Goal: Task Accomplishment & Management: Manage account settings

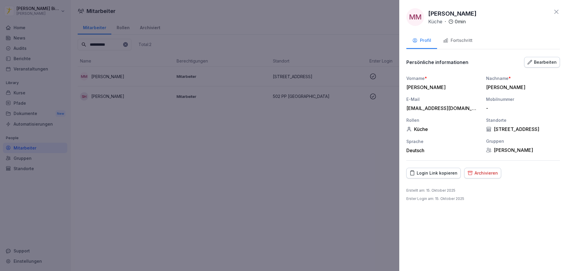
click at [560, 13] on div "MM Mohamed Ahmed Kotb Mohamed Küche · 0 min Profil Fortschritt Persönliche info…" at bounding box center [483, 135] width 168 height 271
click at [558, 12] on icon at bounding box center [556, 11] width 7 height 7
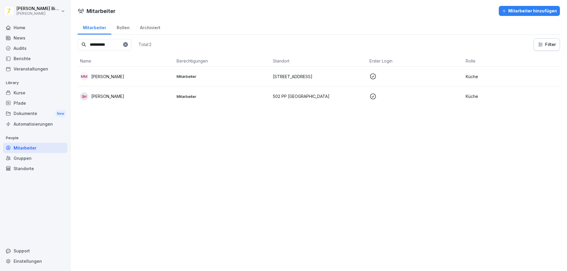
click at [27, 94] on div "Kurse" at bounding box center [35, 93] width 64 height 10
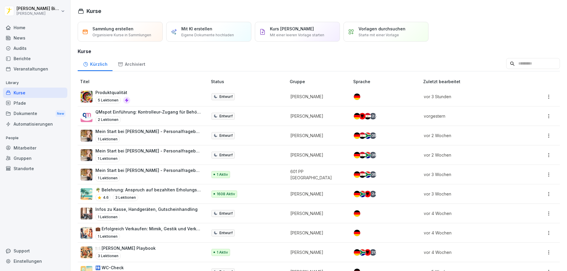
click at [506, 63] on input at bounding box center [533, 63] width 54 height 11
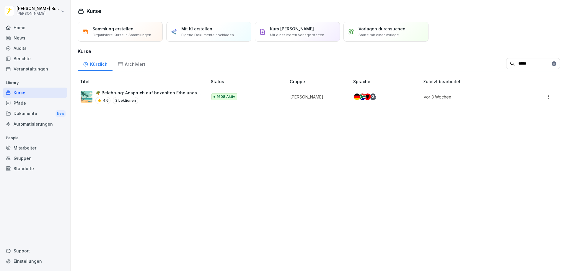
type input "*****"
click at [164, 94] on p "🌴 Belehrung: Anspruch auf bezahlten Erholungsurlaub und [PERSON_NAME]" at bounding box center [148, 93] width 106 height 6
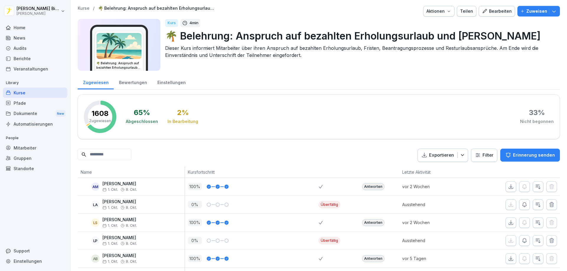
click at [487, 154] on html "[PERSON_NAME] [PERSON_NAME] Home News Audits Berichte Veranstaltungen Library K…" at bounding box center [283, 135] width 567 height 271
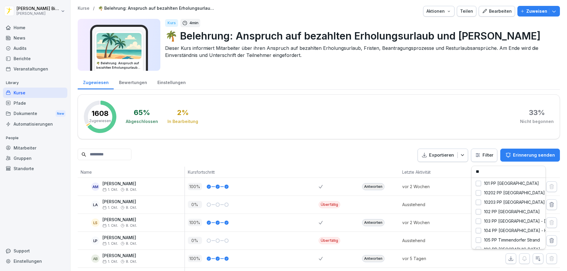
type input "***"
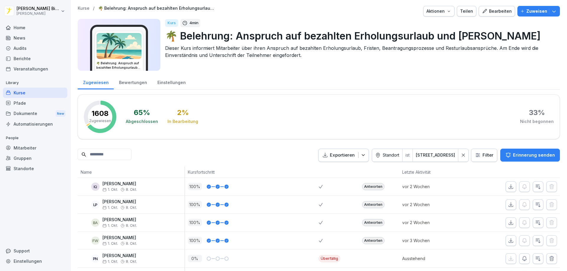
click at [439, 156] on html "Gordon Bierstedt Peter Pane Home News Audits Berichte Veranstaltungen Library K…" at bounding box center [283, 135] width 567 height 271
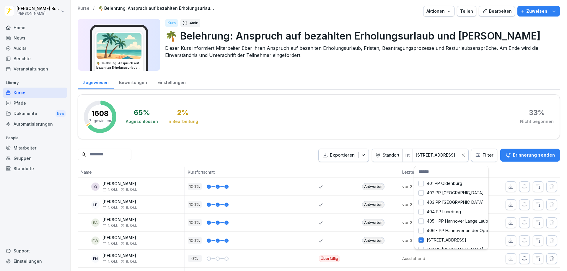
scroll to position [266, 0]
click at [420, 220] on div "502 PP Berlin - Schloss" at bounding box center [451, 220] width 74 height 9
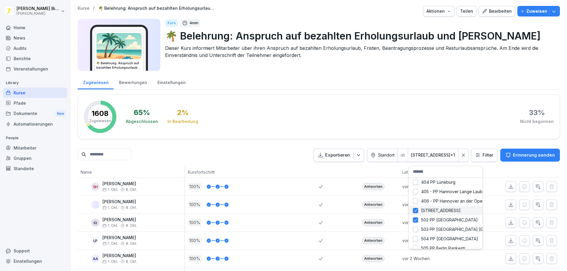
click at [416, 212] on div "501 PP Friedrichstr." at bounding box center [446, 210] width 74 height 9
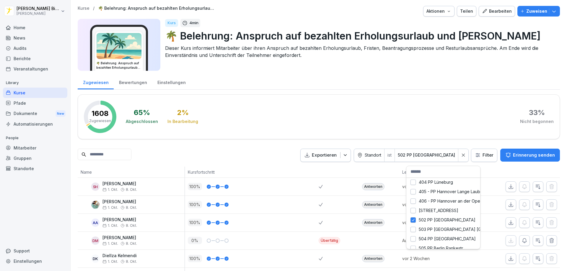
click at [275, 129] on html "Gordon Bierstedt Peter Pane Home News Audits Berichte Veranstaltungen Library K…" at bounding box center [283, 135] width 567 height 271
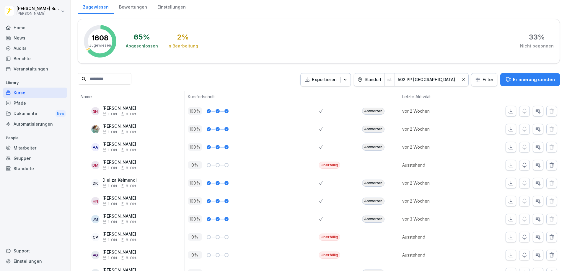
scroll to position [16, 0]
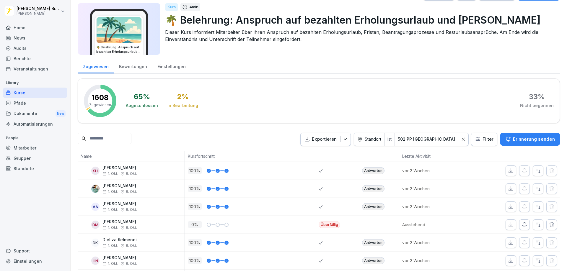
click at [445, 138] on html "Gordon Bierstedt Peter Pane Home News Audits Berichte Veranstaltungen Library K…" at bounding box center [283, 135] width 567 height 271
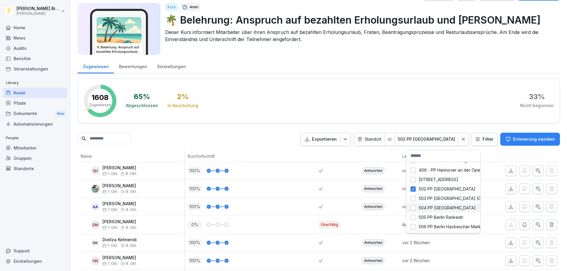
scroll to position [295, 0]
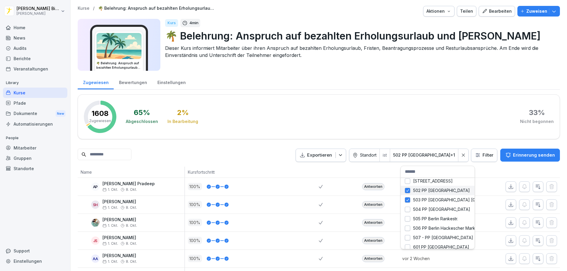
click at [407, 192] on html "Gordon Bierstedt Peter Pane Home News Audits Berichte Veranstaltungen Library K…" at bounding box center [283, 135] width 567 height 271
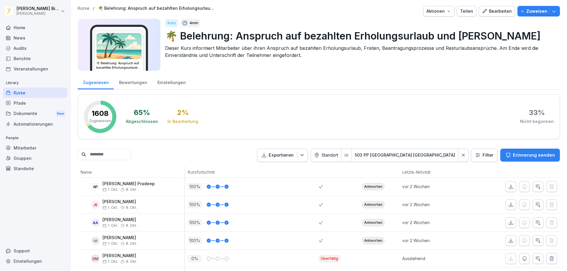
click at [264, 131] on html "Gordon Bierstedt Peter Pane Home News Audits Berichte Veranstaltungen Library K…" at bounding box center [283, 135] width 567 height 271
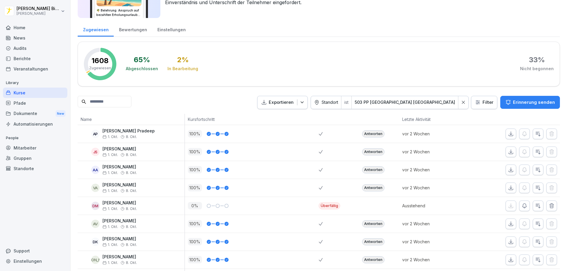
scroll to position [59, 0]
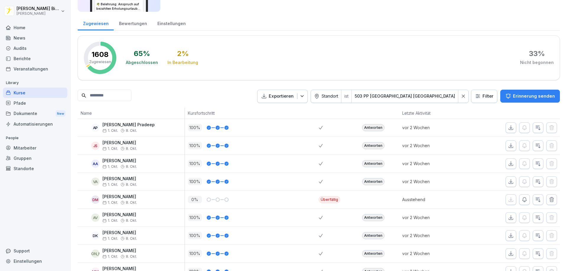
click at [438, 96] on html "Gordon Bierstedt Peter Pane Home News Audits Berichte Veranstaltungen Library K…" at bounding box center [283, 135] width 567 height 271
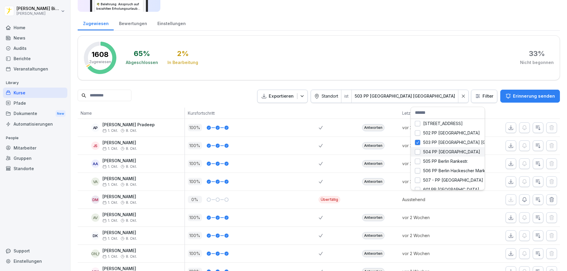
scroll to position [295, 0]
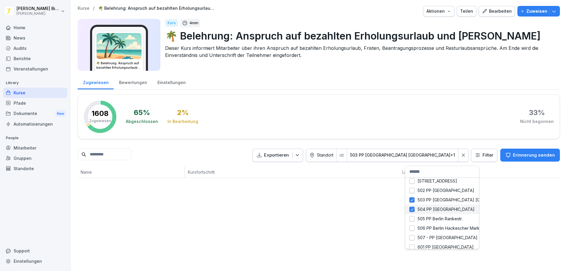
click at [417, 152] on html "Gordon Bierstedt Peter Pane Home News Audits Berichte Veranstaltungen Library K…" at bounding box center [283, 135] width 567 height 271
click at [410, 200] on div "503 PP [GEOGRAPHIC_DATA] [GEOGRAPHIC_DATA]" at bounding box center [444, 199] width 74 height 9
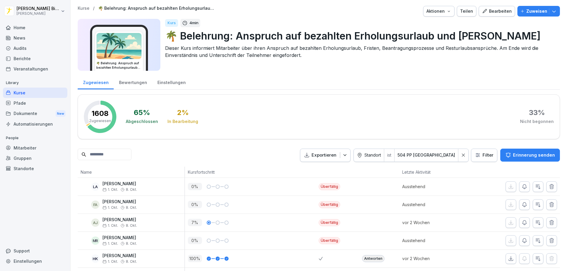
click at [276, 141] on html "Gordon Bierstedt Peter Pane Home News Audits Berichte Veranstaltungen Library K…" at bounding box center [283, 135] width 567 height 271
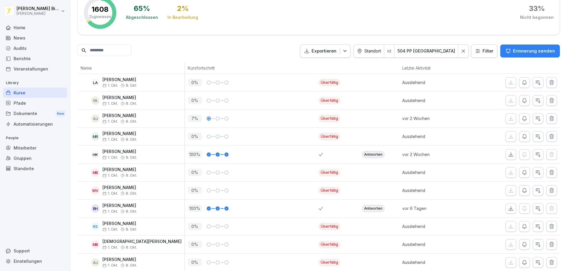
scroll to position [16, 0]
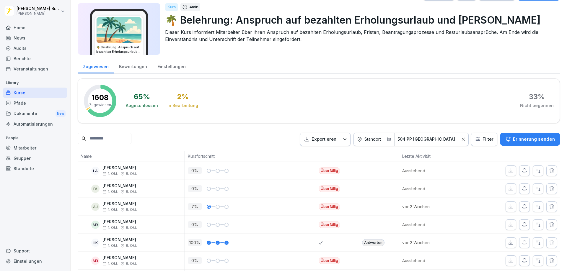
click at [440, 141] on html "Gordon Bierstedt Peter Pane Home News Audits Berichte Veranstaltungen Library K…" at bounding box center [283, 135] width 567 height 271
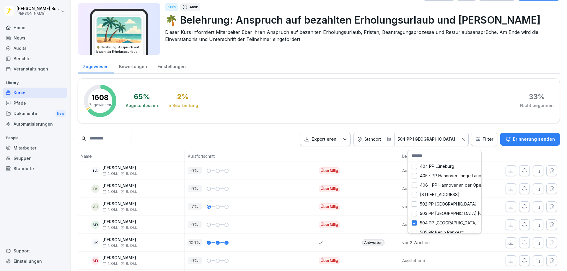
scroll to position [295, 0]
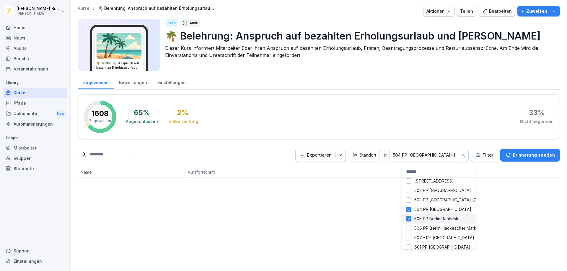
click at [410, 209] on div "504 PP [GEOGRAPHIC_DATA]" at bounding box center [444, 209] width 74 height 9
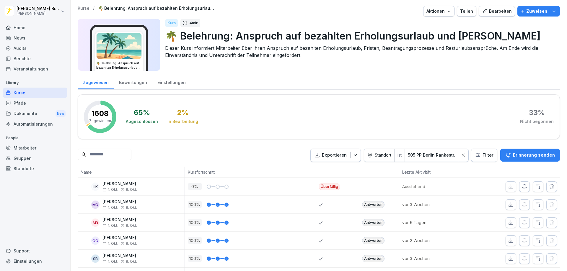
click at [283, 137] on html "Gordon Bierstedt Peter Pane Home News Audits Berichte Veranstaltungen Library K…" at bounding box center [283, 135] width 567 height 271
click at [436, 152] on html "Gordon Bierstedt Peter Pane Home News Audits Berichte Veranstaltungen Library K…" at bounding box center [283, 135] width 567 height 271
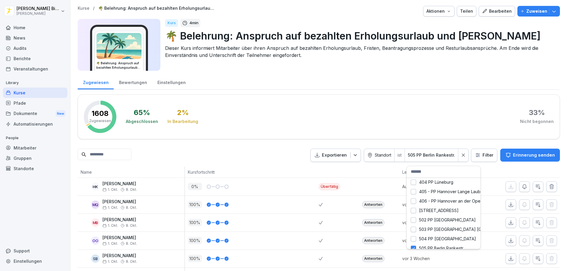
scroll to position [295, 0]
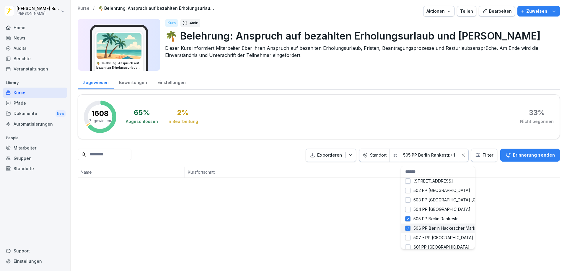
click at [414, 230] on div "506 PP Berlin Hackescher Markt" at bounding box center [438, 228] width 74 height 9
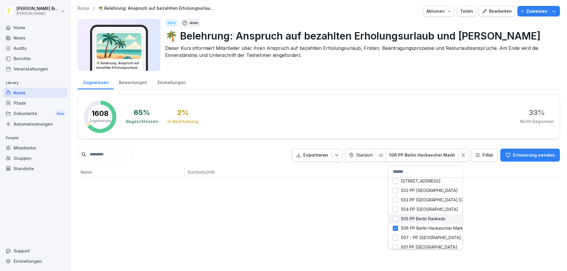
click at [409, 220] on div "505 PP Berlin Rankestr." at bounding box center [426, 218] width 74 height 9
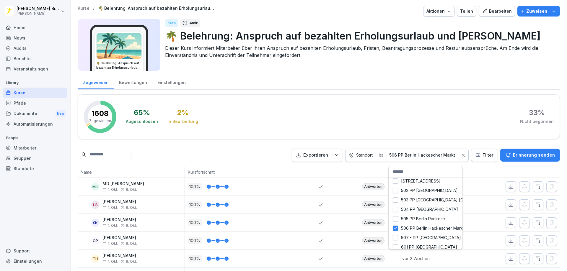
click at [324, 116] on html "Gordon Bierstedt Peter Pane Home News Audits Berichte Veranstaltungen Library K…" at bounding box center [283, 135] width 567 height 271
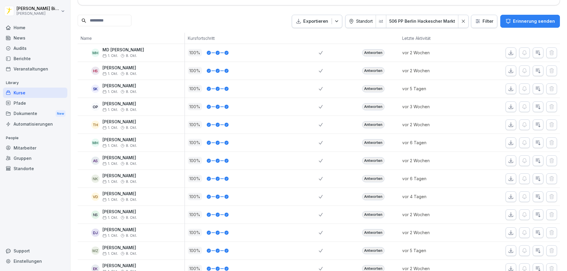
scroll to position [0, 0]
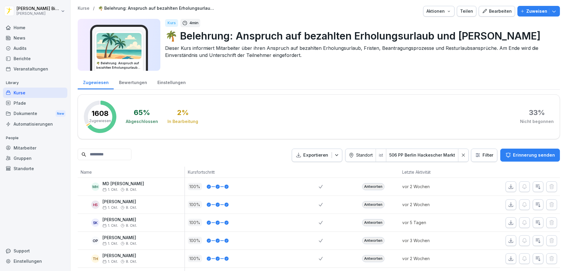
click at [445, 157] on html "Gordon Bierstedt Peter Pane Home News Audits Berichte Veranstaltungen Library K…" at bounding box center [283, 135] width 567 height 271
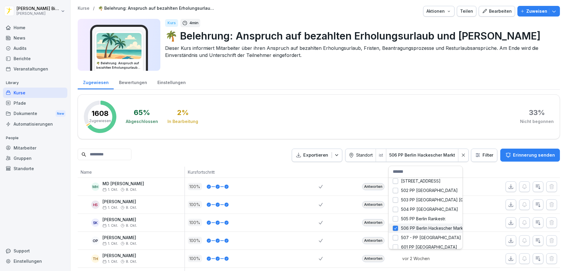
scroll to position [325, 0]
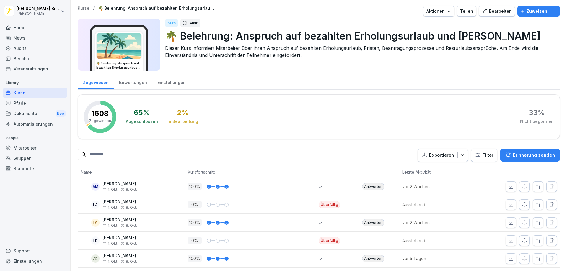
click at [479, 155] on html "Gordon Bierstedt Peter Pane Home News Audits Berichte Veranstaltungen Library K…" at bounding box center [283, 135] width 567 height 271
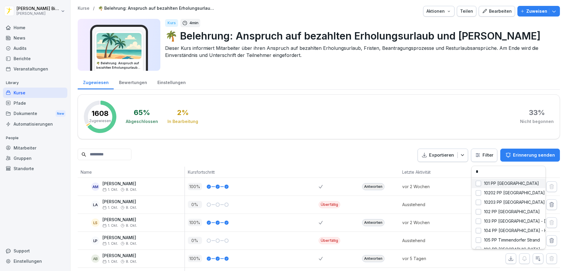
type input "**"
drag, startPoint x: 482, startPoint y: 181, endPoint x: 494, endPoint y: 183, distance: 12.3
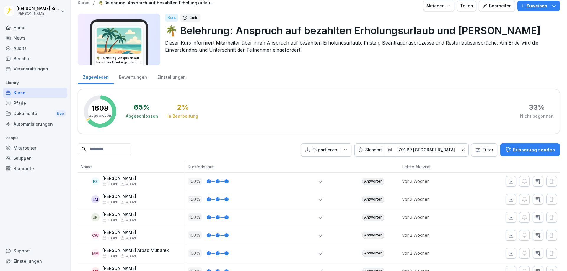
scroll to position [0, 0]
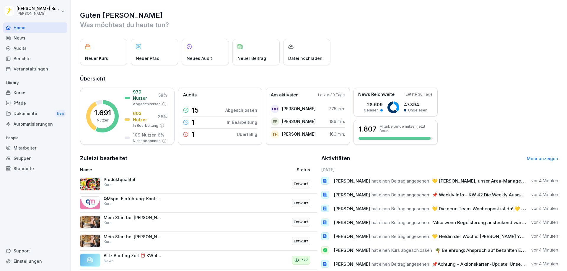
click at [28, 94] on div "Kurse" at bounding box center [35, 93] width 64 height 10
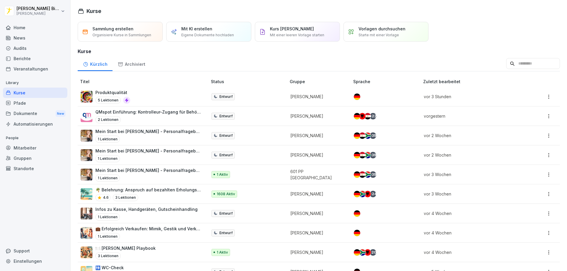
click at [506, 66] on input at bounding box center [533, 63] width 54 height 11
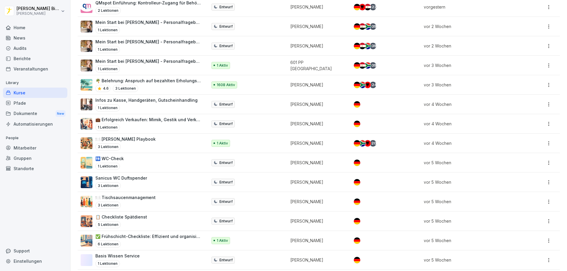
scroll to position [118, 0]
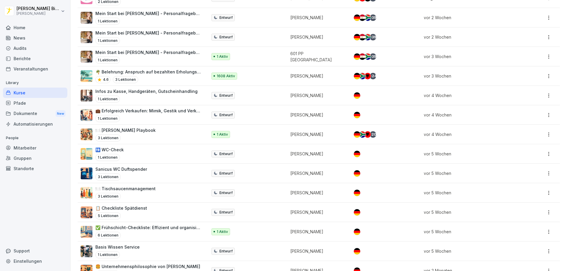
click at [130, 130] on p "🍽️ Peters Playbook" at bounding box center [125, 130] width 60 height 6
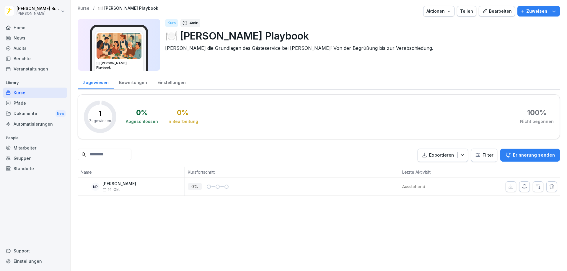
click at [532, 13] on p "Zuweisen" at bounding box center [536, 11] width 21 height 6
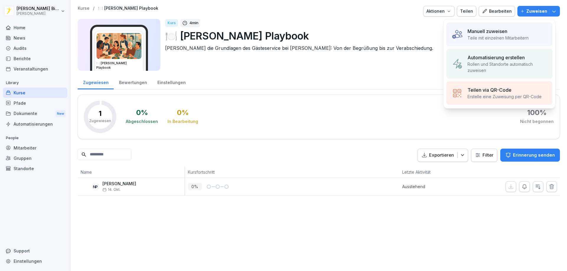
click at [480, 37] on p "Teile mit einzelnen Mitarbeitern" at bounding box center [497, 38] width 61 height 6
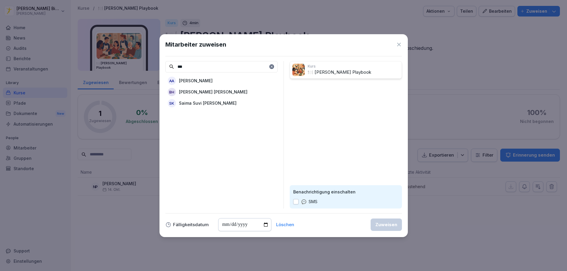
click at [194, 82] on p "[PERSON_NAME]" at bounding box center [196, 81] width 34 height 6
drag, startPoint x: 198, startPoint y: 67, endPoint x: 176, endPoint y: 67, distance: 22.1
click at [176, 67] on input "***" at bounding box center [221, 67] width 112 height 12
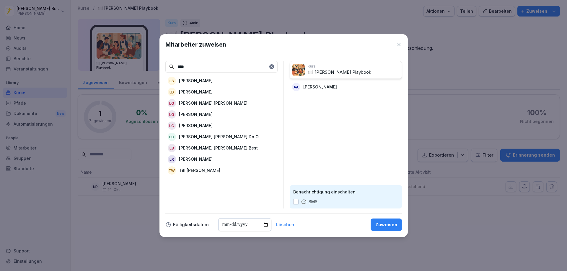
type input "****"
click at [196, 91] on p "[PERSON_NAME]" at bounding box center [196, 92] width 34 height 6
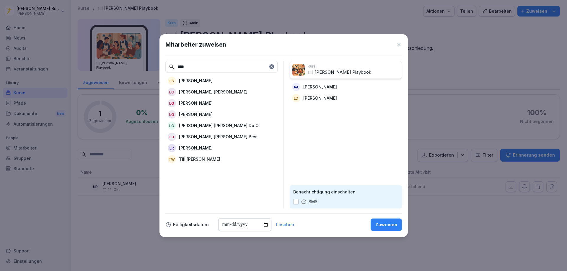
click at [257, 226] on input "date" at bounding box center [244, 224] width 53 height 13
click at [263, 224] on input "date" at bounding box center [244, 224] width 53 height 13
type input "**********"
click at [384, 225] on div "Zuweisen" at bounding box center [386, 225] width 22 height 6
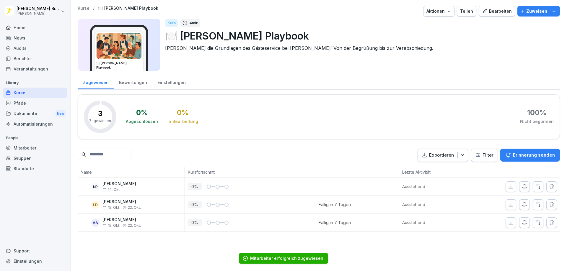
click at [41, 90] on div "Kurse" at bounding box center [35, 93] width 64 height 10
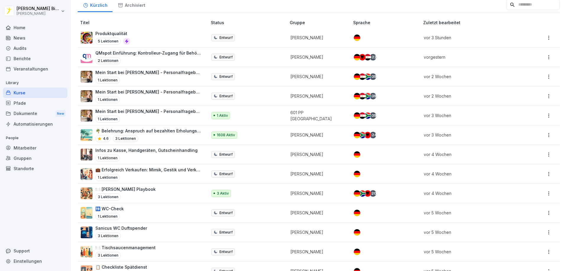
scroll to position [89, 0]
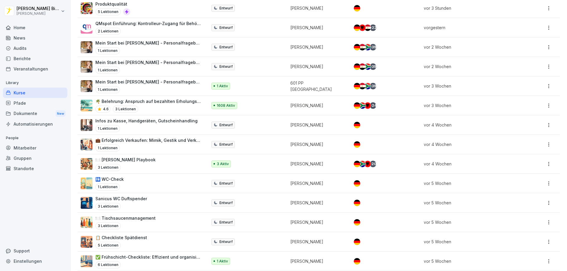
click at [148, 142] on p "💼 Erfolgreich Verkaufen: Mimik, Gestik und Verkaufspaare" at bounding box center [148, 140] width 106 height 6
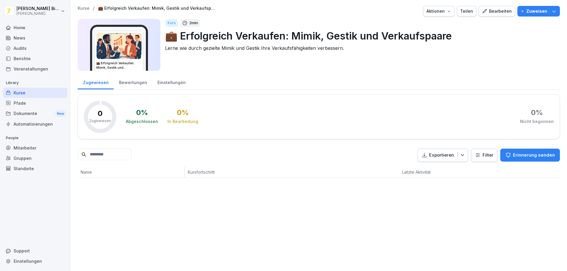
click at [527, 11] on p "Zuweisen" at bounding box center [536, 11] width 21 height 6
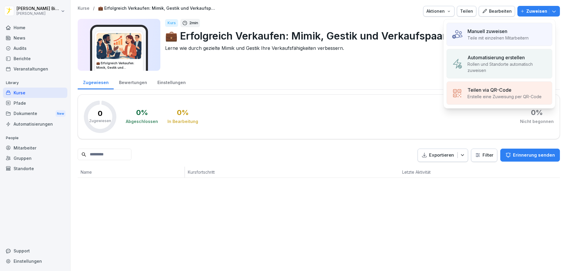
click at [487, 37] on p "Teile mit einzelnen Mitarbeitern" at bounding box center [497, 38] width 61 height 6
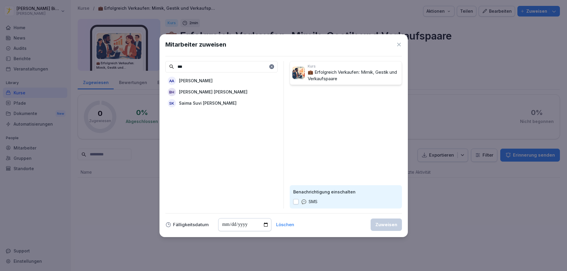
click at [201, 79] on p "[PERSON_NAME]" at bounding box center [196, 81] width 34 height 6
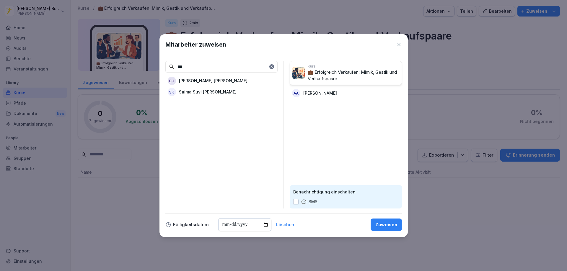
drag, startPoint x: 208, startPoint y: 66, endPoint x: 174, endPoint y: 70, distance: 34.7
click at [174, 70] on input "***" at bounding box center [221, 67] width 112 height 12
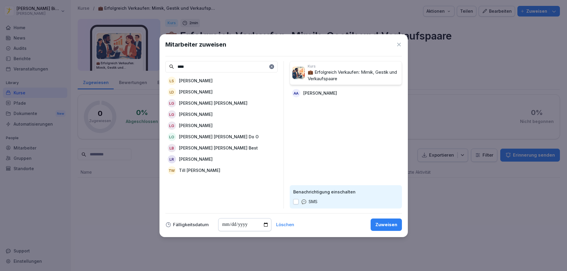
type input "****"
click at [194, 92] on p "[PERSON_NAME]" at bounding box center [196, 92] width 34 height 6
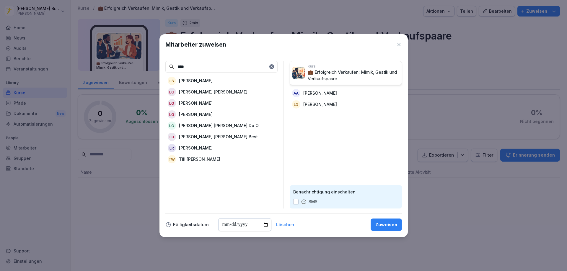
click at [235, 225] on input "date" at bounding box center [244, 224] width 53 height 13
click at [264, 224] on input "date" at bounding box center [244, 224] width 53 height 13
type input "**********"
click at [391, 224] on div "Zuweisen" at bounding box center [386, 225] width 22 height 6
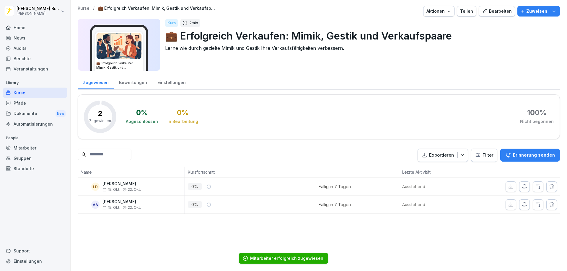
click at [17, 89] on div "Kurse" at bounding box center [35, 93] width 64 height 10
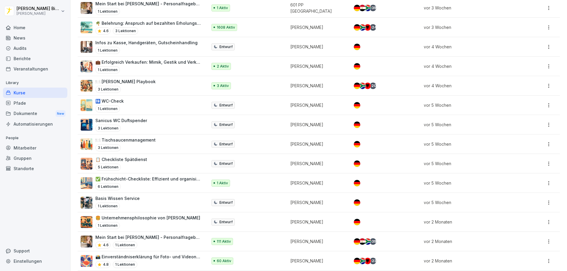
scroll to position [177, 0]
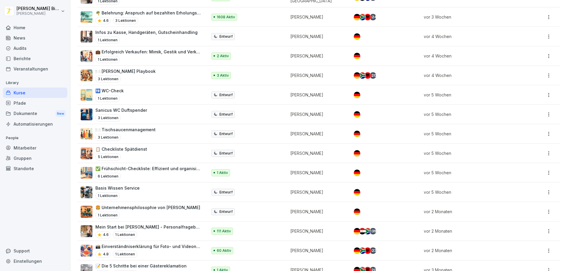
click at [141, 94] on div "🚻 WC-Check 1 Lektionen" at bounding box center [141, 95] width 121 height 14
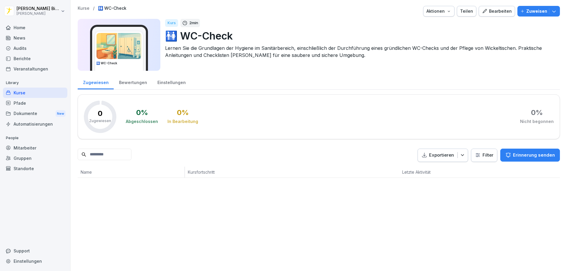
click at [527, 10] on p "Zuweisen" at bounding box center [536, 11] width 21 height 6
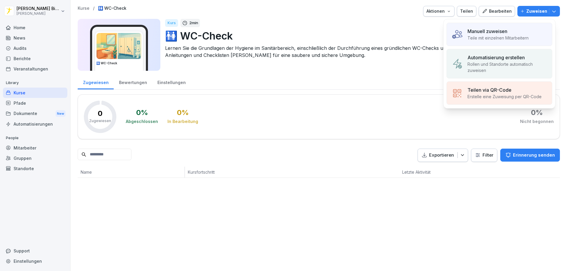
click at [470, 36] on p "Teile mit einzelnen Mitarbeitern" at bounding box center [497, 38] width 61 height 6
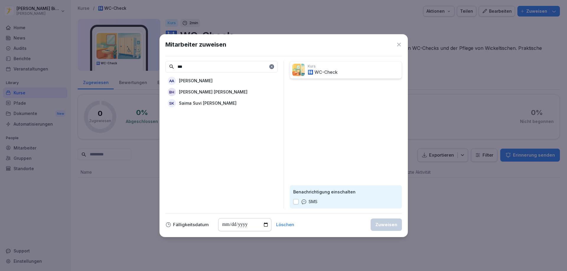
click at [204, 79] on p "[PERSON_NAME]" at bounding box center [196, 81] width 34 height 6
drag, startPoint x: 204, startPoint y: 68, endPoint x: 176, endPoint y: 69, distance: 28.1
click at [165, 70] on input "***" at bounding box center [221, 67] width 112 height 12
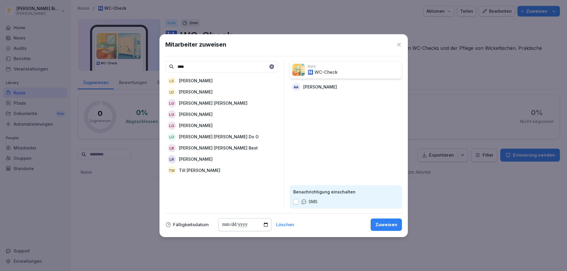
type input "****"
click at [198, 93] on p "[PERSON_NAME]" at bounding box center [196, 92] width 34 height 6
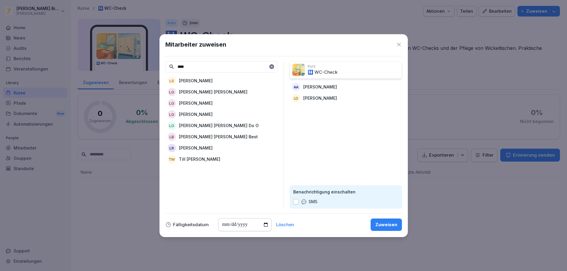
click at [245, 224] on input "date" at bounding box center [244, 224] width 53 height 13
click at [265, 224] on input "date" at bounding box center [244, 224] width 53 height 13
type input "**********"
click at [381, 224] on div "Zuweisen" at bounding box center [386, 225] width 22 height 6
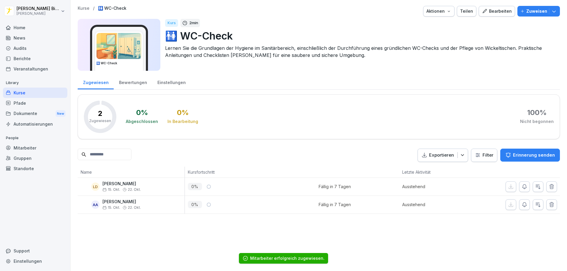
click at [23, 94] on div "Kurse" at bounding box center [35, 93] width 64 height 10
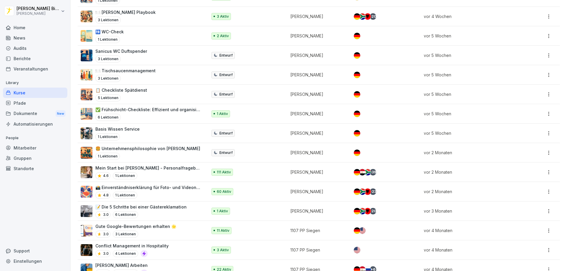
scroll to position [266, 0]
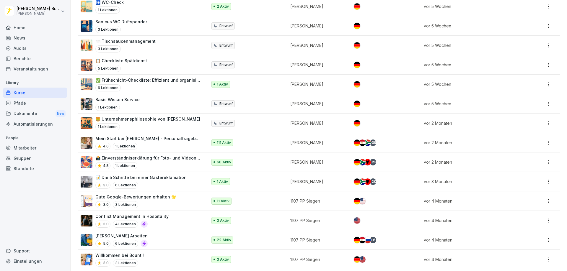
click at [132, 103] on div "Basis Wissen Service 1 Lektionen" at bounding box center [117, 104] width 44 height 14
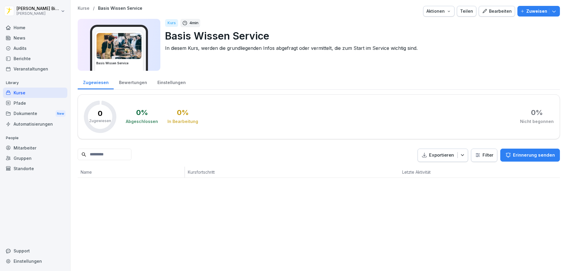
click at [531, 12] on p "Zuweisen" at bounding box center [536, 11] width 21 height 6
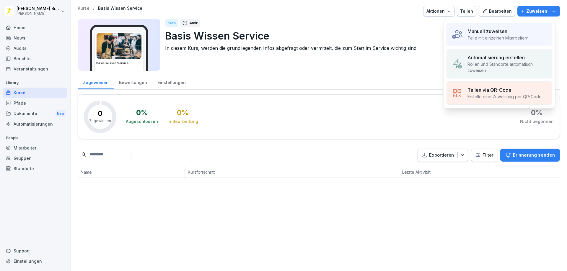
click at [490, 35] on p "Manuell zuweisen" at bounding box center [487, 31] width 40 height 7
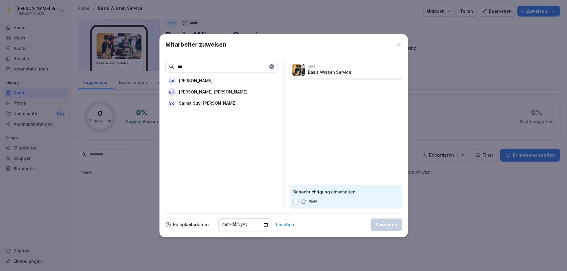
click at [197, 80] on p "[PERSON_NAME]" at bounding box center [196, 81] width 34 height 6
drag, startPoint x: 201, startPoint y: 69, endPoint x: 164, endPoint y: 68, distance: 37.2
click at [164, 68] on div "Mitarbeiter zuweisen *** [PERSON_NAME] [PERSON_NAME] [PERSON_NAME] [PERSON_NAME…" at bounding box center [283, 135] width 248 height 203
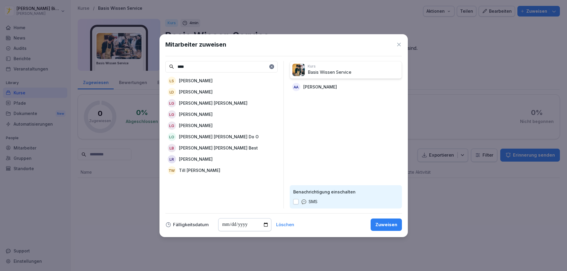
type input "****"
click at [186, 92] on p "[PERSON_NAME]" at bounding box center [196, 92] width 34 height 6
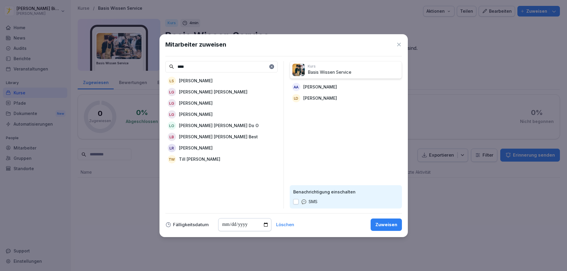
click at [264, 224] on input "date" at bounding box center [244, 224] width 53 height 13
type input "**********"
click at [378, 226] on div "Zuweisen" at bounding box center [386, 225] width 22 height 6
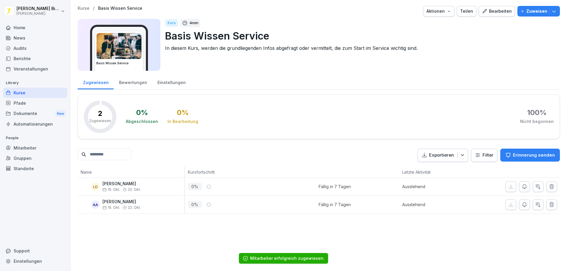
click at [30, 96] on div "Kurse" at bounding box center [35, 93] width 64 height 10
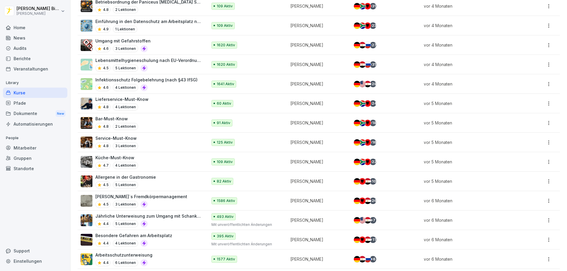
scroll to position [768, 0]
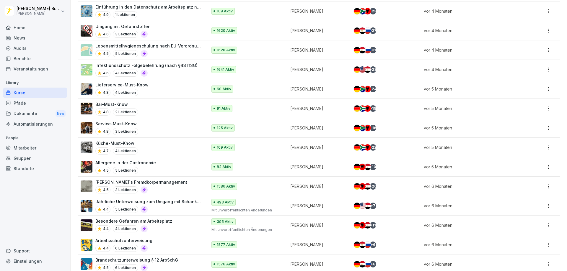
click at [141, 126] on div "Service-Must-Know 4.8 3 Lektionen" at bounding box center [141, 128] width 121 height 14
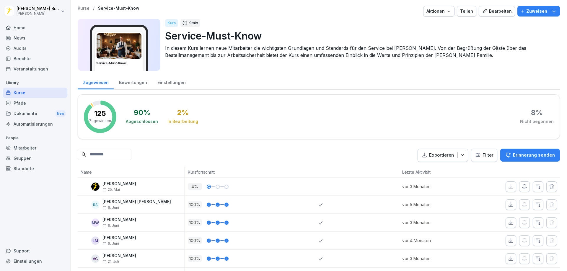
click at [534, 12] on p "Zuweisen" at bounding box center [536, 11] width 21 height 6
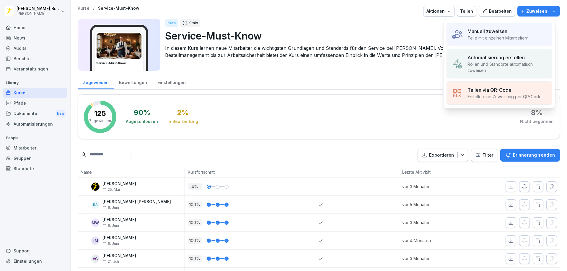
click at [485, 35] on p "Teile mit einzelnen Mitarbeitern" at bounding box center [497, 38] width 61 height 6
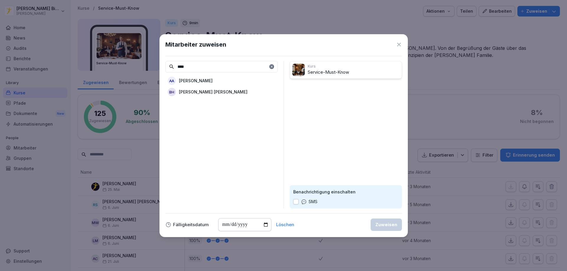
click at [202, 79] on p "[PERSON_NAME]" at bounding box center [196, 81] width 34 height 6
drag, startPoint x: 208, startPoint y: 69, endPoint x: 169, endPoint y: 66, distance: 39.7
click at [161, 68] on div "Mitarbeiter zuweisen **** [PERSON_NAME] [PERSON_NAME] [PERSON_NAME] Kurs Servic…" at bounding box center [283, 135] width 248 height 203
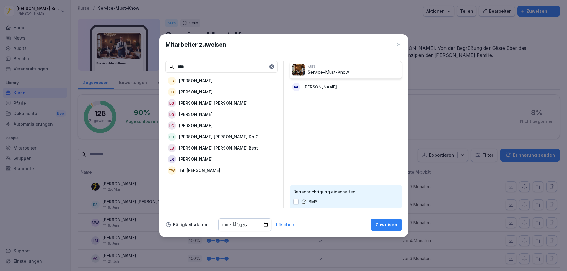
type input "****"
click at [195, 89] on p "[PERSON_NAME]" at bounding box center [196, 92] width 34 height 6
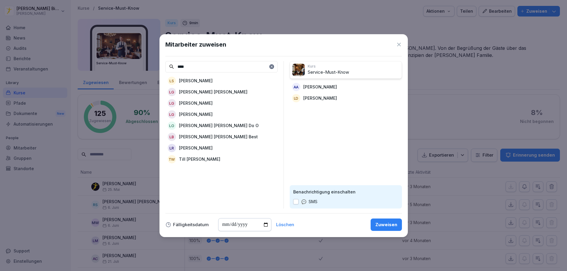
click at [264, 226] on input "date" at bounding box center [244, 224] width 53 height 13
type input "**********"
click at [383, 226] on div "Zuweisen" at bounding box center [386, 225] width 22 height 6
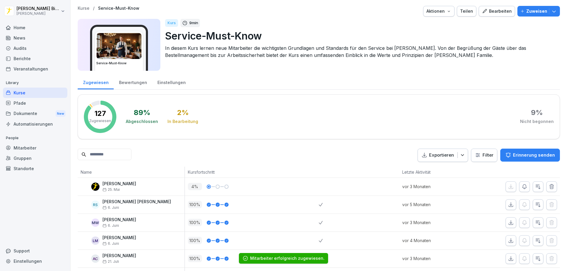
click at [32, 93] on div "Kurse" at bounding box center [35, 93] width 64 height 10
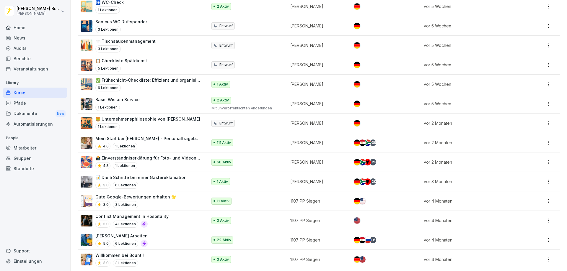
scroll to position [295, 0]
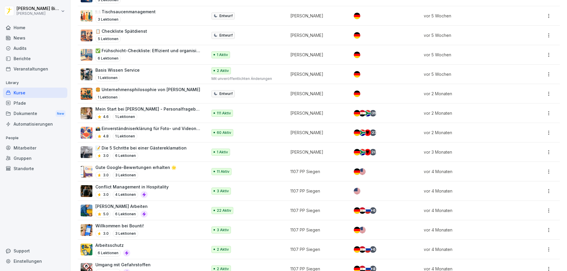
click at [153, 151] on div "📝 Die 5 Schritte bei einer Gästereklamation 3.0 6 Lektionen" at bounding box center [140, 152] width 91 height 14
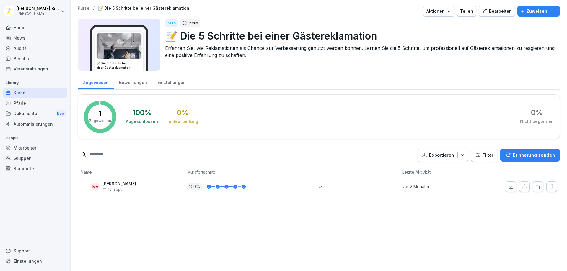
click at [527, 8] on p "Zuweisen" at bounding box center [536, 11] width 21 height 6
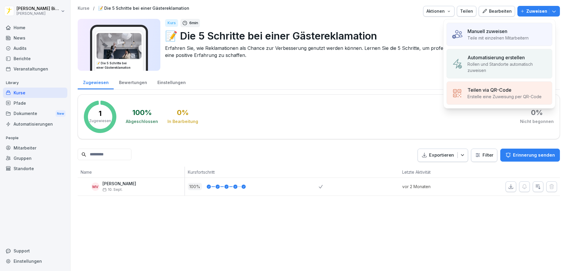
click at [472, 39] on p "Teile mit einzelnen Mitarbeitern" at bounding box center [497, 38] width 61 height 6
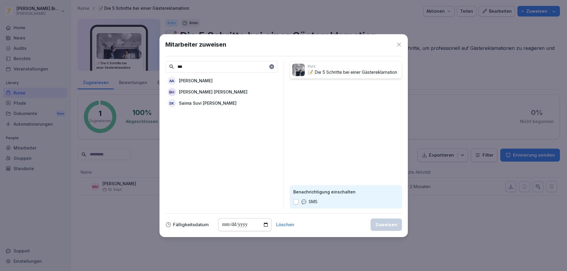
click at [216, 81] on div "AA [PERSON_NAME]" at bounding box center [221, 81] width 112 height 11
drag, startPoint x: 188, startPoint y: 67, endPoint x: 172, endPoint y: 68, distance: 16.5
click at [163, 68] on div "Mitarbeiter zuweisen *** [PERSON_NAME] [PERSON_NAME] [PERSON_NAME] [PERSON_NAME…" at bounding box center [283, 135] width 248 height 203
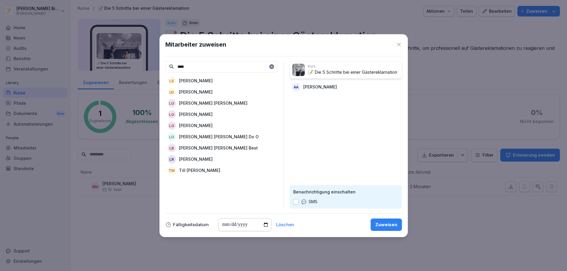
type input "****"
click at [185, 92] on p "[PERSON_NAME]" at bounding box center [196, 92] width 34 height 6
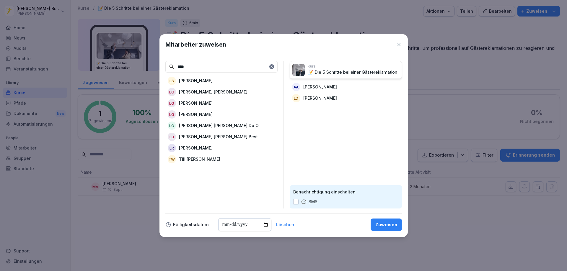
click at [264, 226] on input "date" at bounding box center [244, 224] width 53 height 13
type input "**********"
click at [383, 225] on div "Zuweisen" at bounding box center [386, 225] width 22 height 6
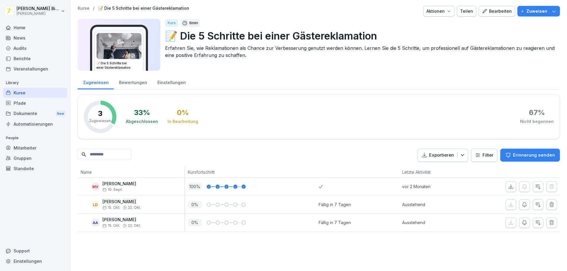
click at [25, 146] on div "Mitarbeiter" at bounding box center [35, 148] width 64 height 10
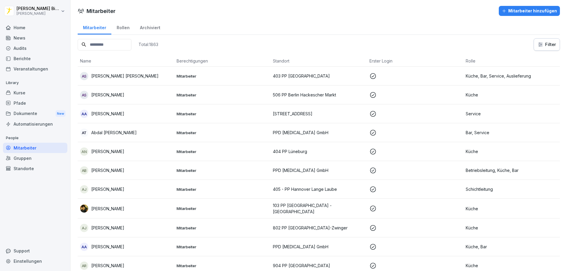
click at [125, 41] on input at bounding box center [105, 45] width 54 height 12
type input "****"
